Goal: Use online tool/utility: Utilize a website feature to perform a specific function

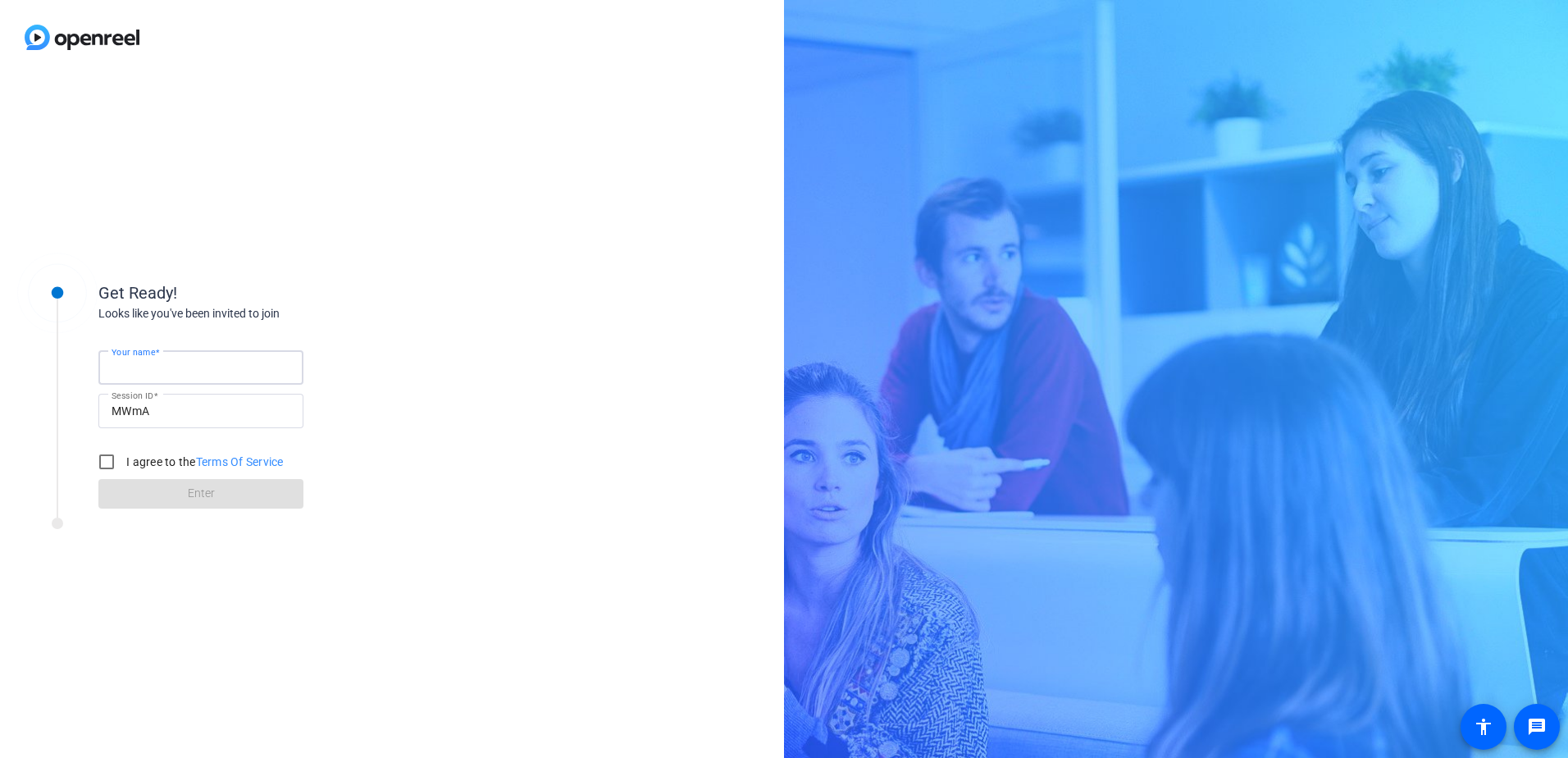
click at [201, 365] on input "Your name" at bounding box center [201, 368] width 179 height 20
type input "[PERSON_NAME]"
click at [116, 457] on input "I agree to the Terms Of Service" at bounding box center [106, 462] width 33 height 33
checkbox input "true"
click at [171, 494] on span at bounding box center [202, 494] width 206 height 40
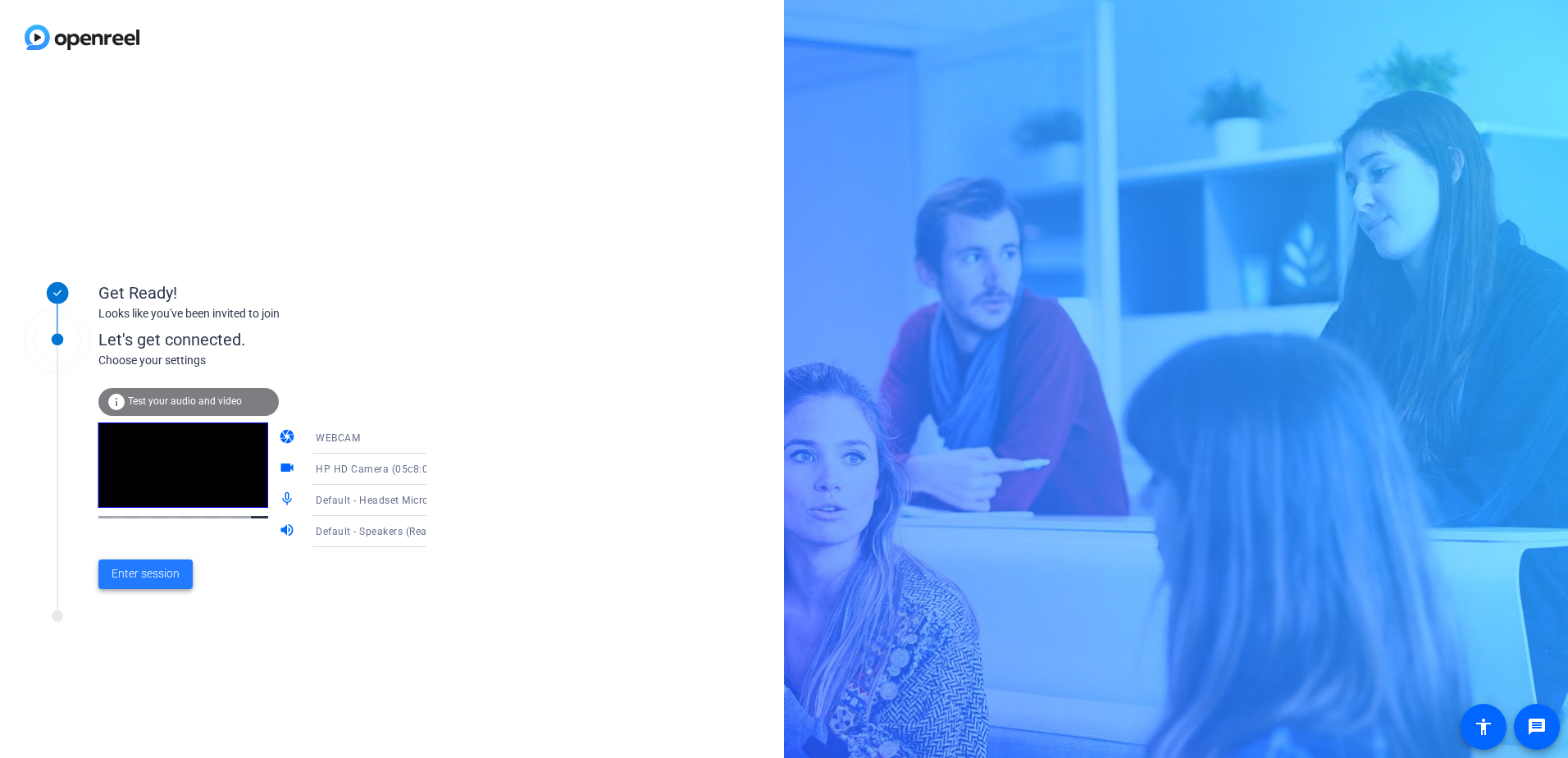
click at [142, 567] on span "Enter session" at bounding box center [145, 573] width 68 height 17
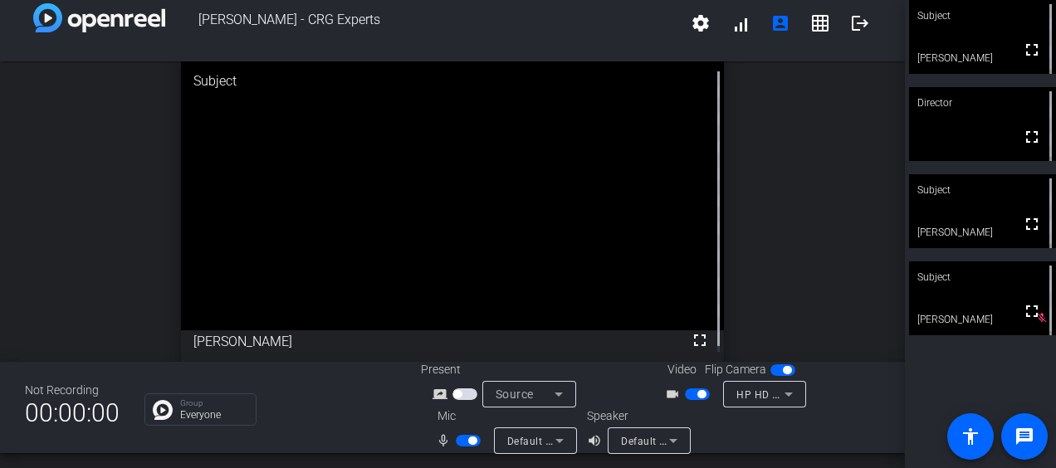
scroll to position [19, 0]
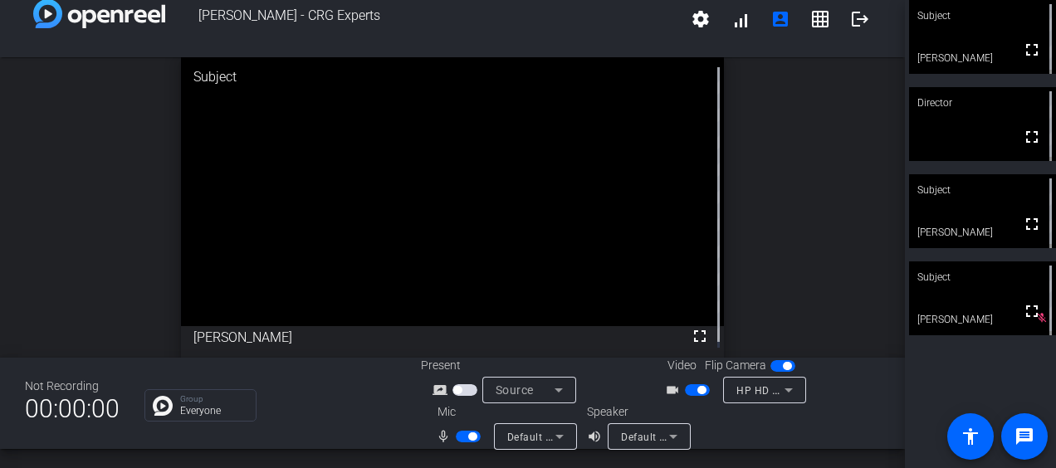
click at [468, 438] on span "button" at bounding box center [472, 436] width 8 height 8
click at [461, 438] on span "button" at bounding box center [468, 437] width 25 height 12
click at [468, 438] on span "button" at bounding box center [472, 436] width 8 height 8
click at [463, 432] on span "button" at bounding box center [468, 437] width 25 height 12
click at [464, 430] on mat-slide-toggle at bounding box center [470, 436] width 28 height 17
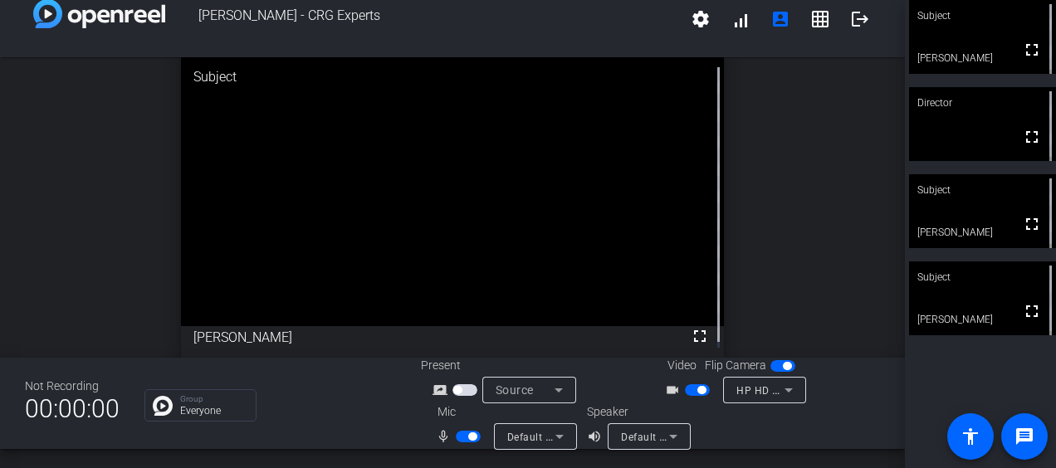
click at [462, 436] on span "button" at bounding box center [468, 437] width 25 height 12
click at [467, 437] on span "button" at bounding box center [468, 437] width 25 height 12
